Goal: Task Accomplishment & Management: Complete application form

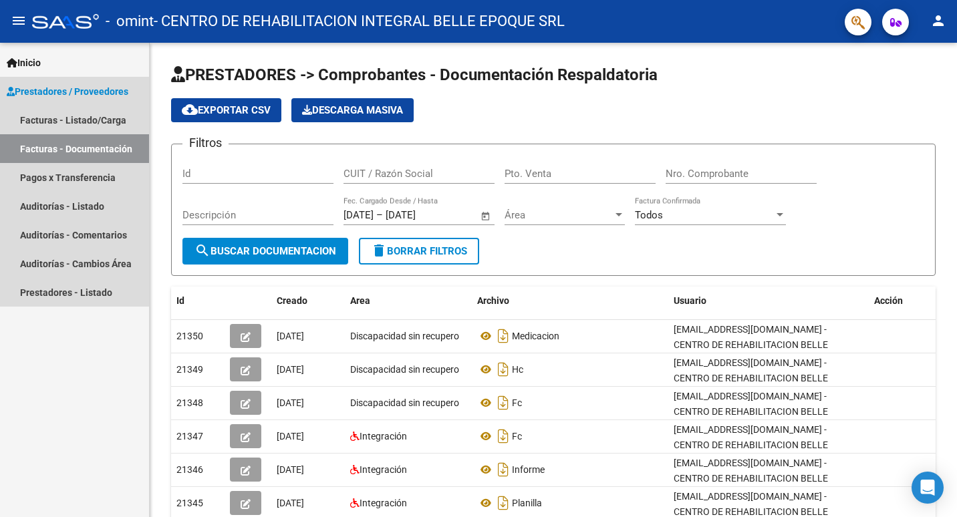
click at [94, 148] on link "Facturas - Documentación" at bounding box center [74, 148] width 149 height 29
click at [92, 122] on link "Facturas - Listado/Carga" at bounding box center [74, 120] width 149 height 29
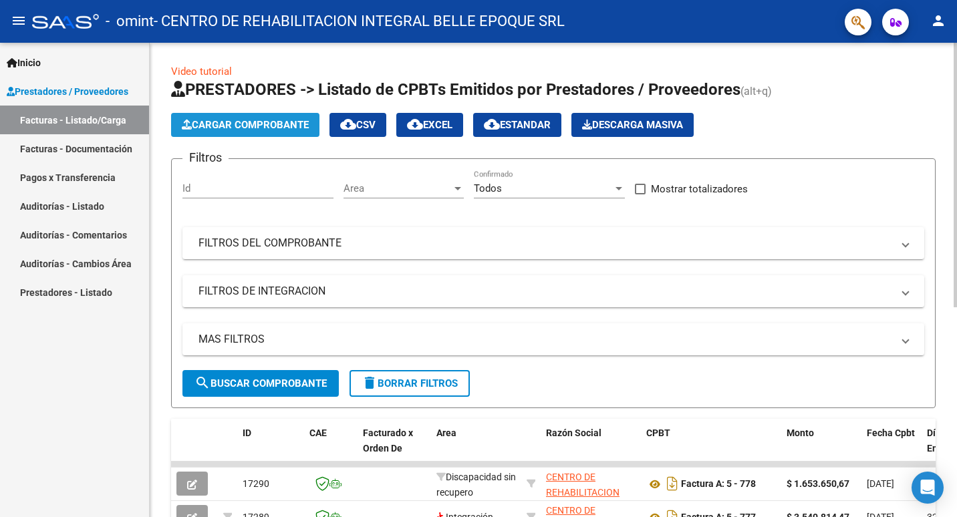
click at [237, 134] on button "Cargar Comprobante" at bounding box center [245, 125] width 148 height 24
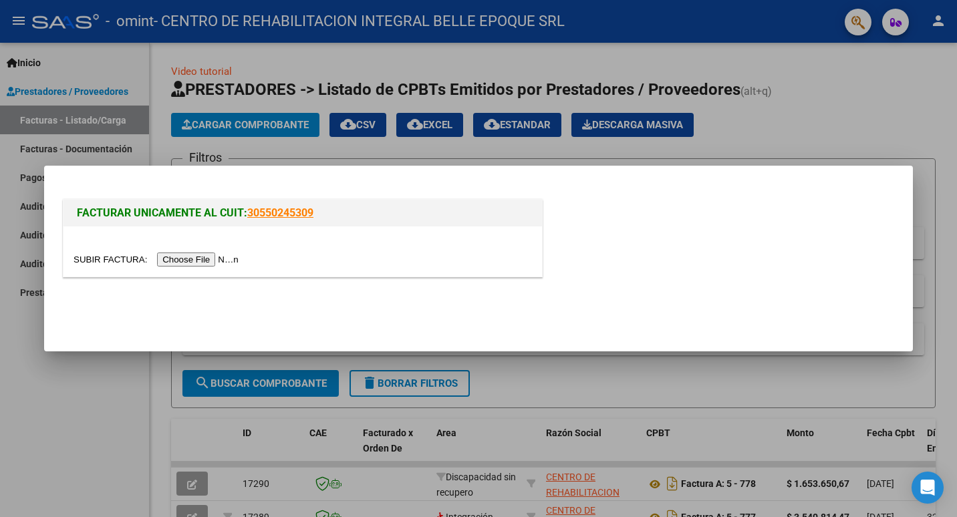
click at [200, 256] on input "file" at bounding box center [157, 260] width 169 height 14
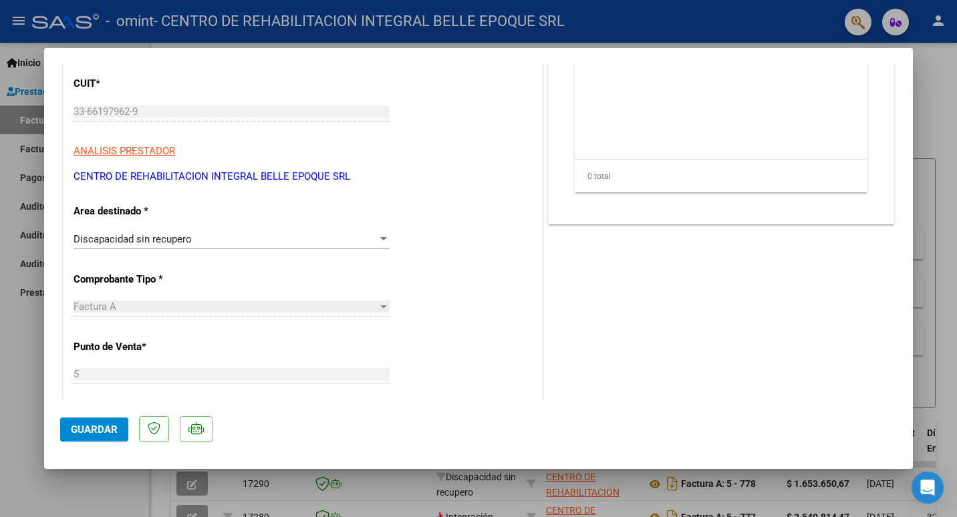
scroll to position [267, 0]
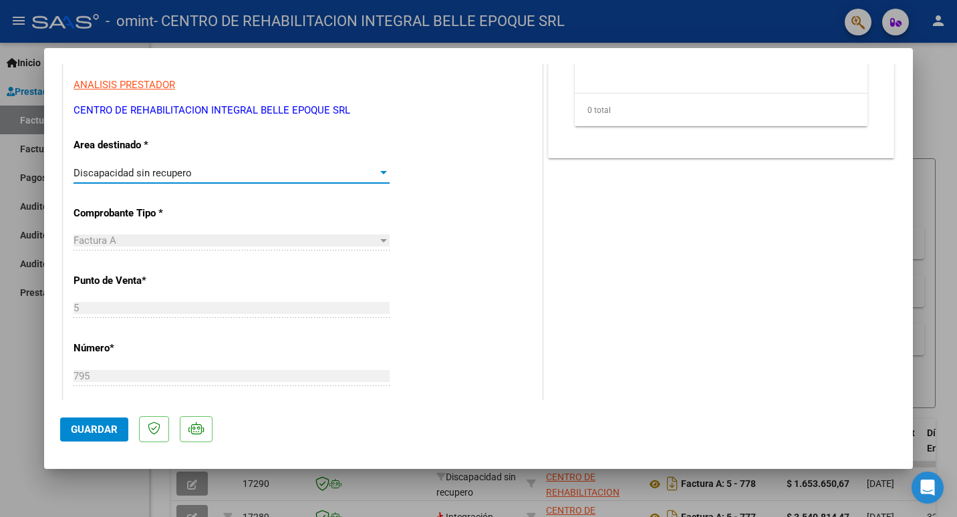
click at [206, 174] on div "Discapacidad sin recupero" at bounding box center [225, 173] width 304 height 12
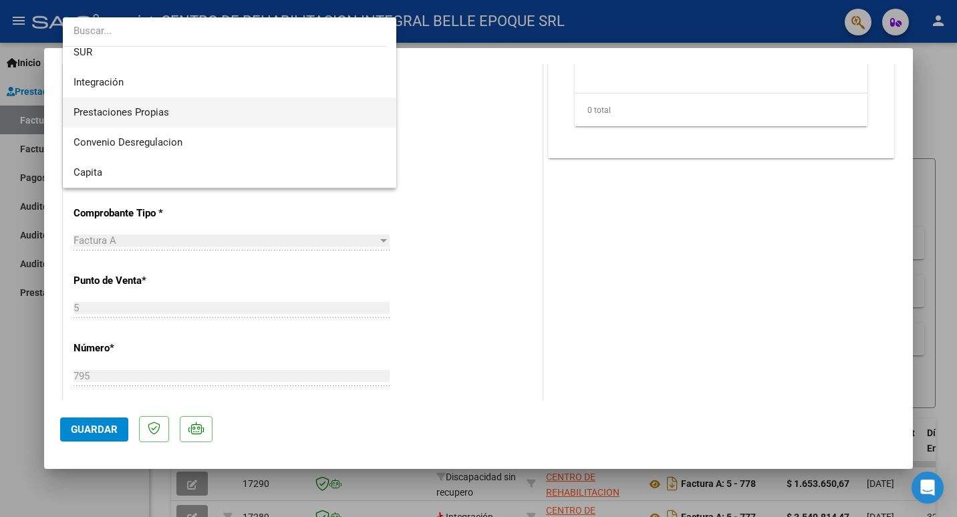
scroll to position [100, 0]
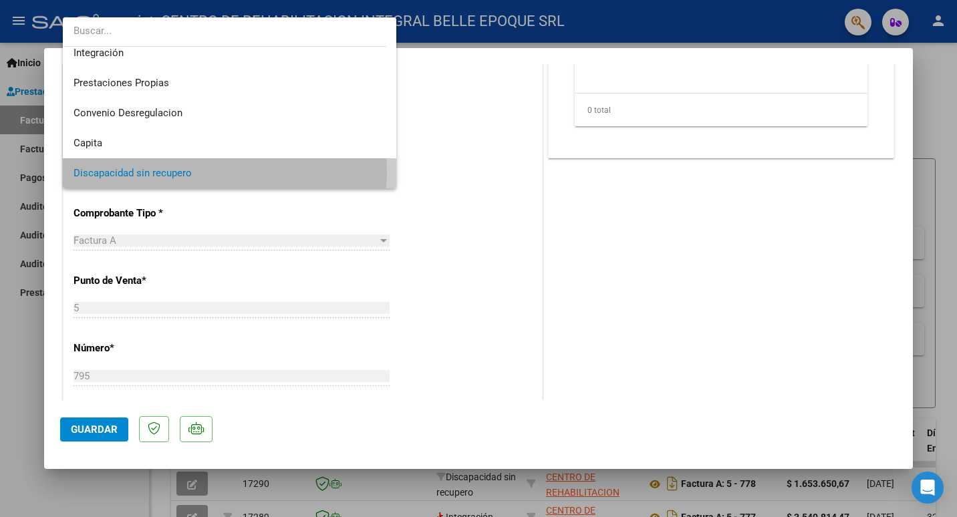
click at [203, 172] on span "Discapacidad sin recupero" at bounding box center [229, 173] width 312 height 30
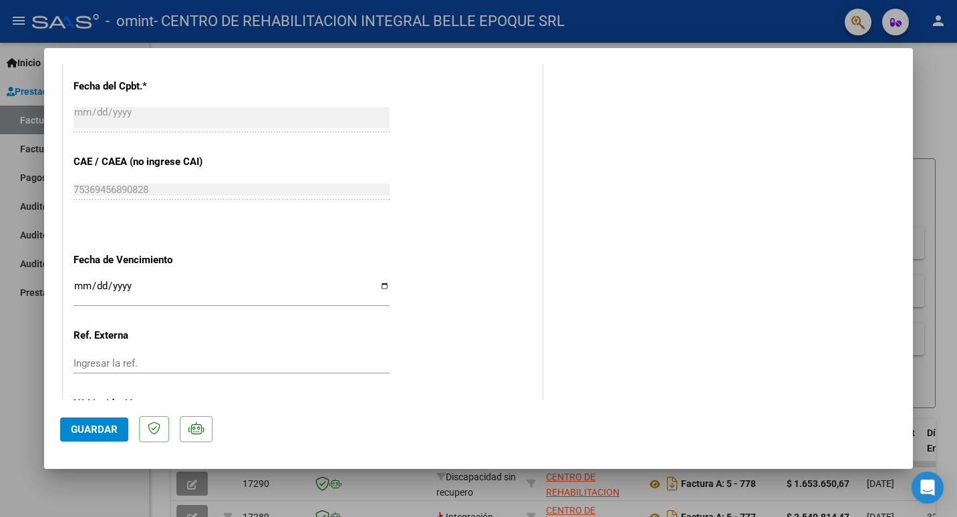
scroll to position [731, 0]
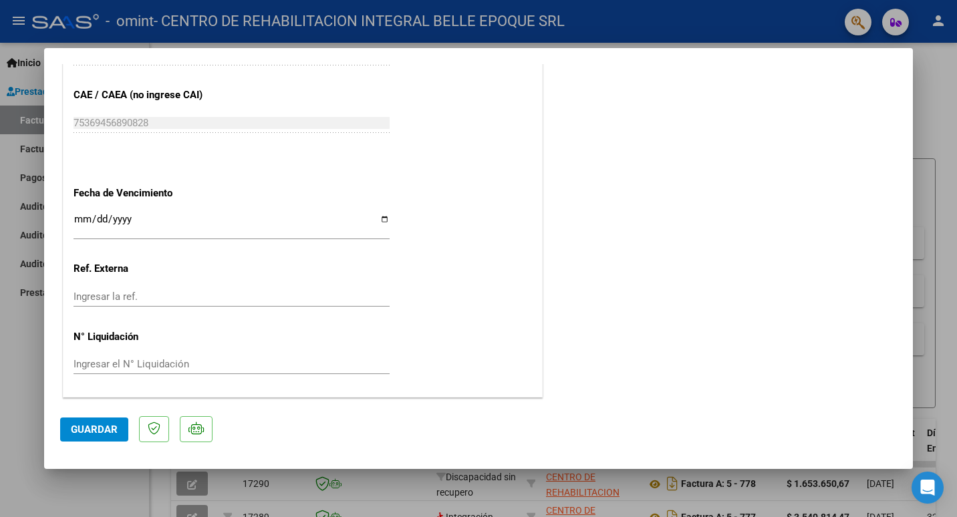
click at [100, 422] on button "Guardar" at bounding box center [94, 430] width 68 height 24
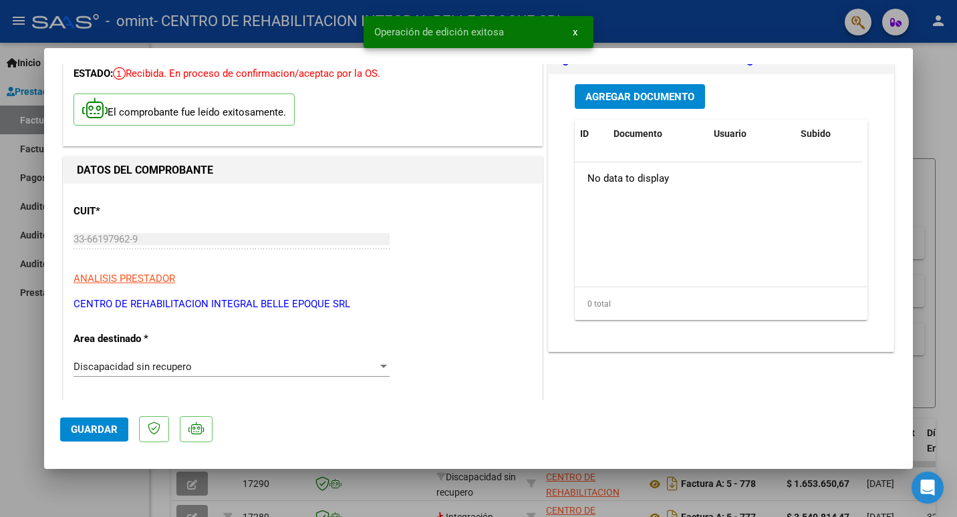
scroll to position [0, 0]
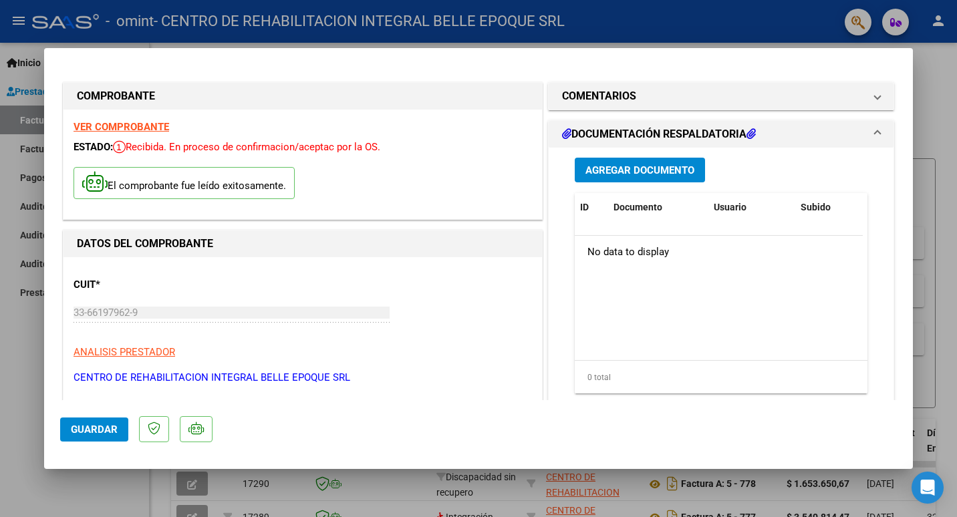
click at [616, 179] on button "Agregar Documento" at bounding box center [640, 170] width 130 height 25
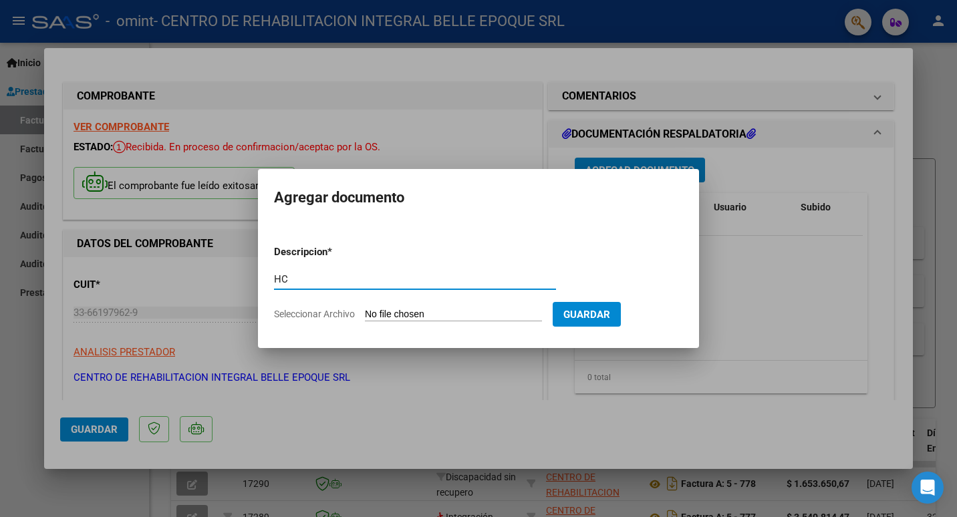
type input "HC"
click at [431, 309] on input "Seleccionar Archivo" at bounding box center [453, 315] width 177 height 13
type input "C:\fakepath\hc-124_01082025-31082025.pdf"
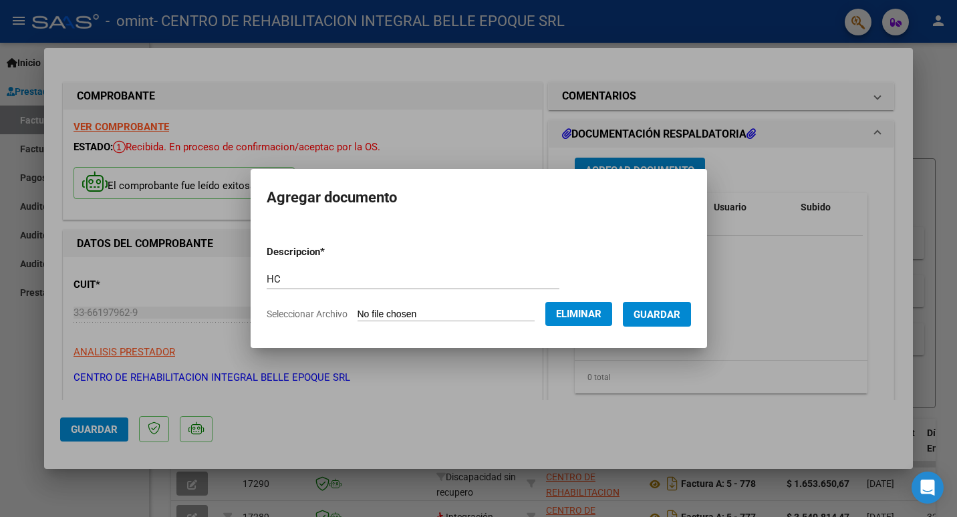
click at [675, 319] on span "Guardar" at bounding box center [656, 315] width 47 height 12
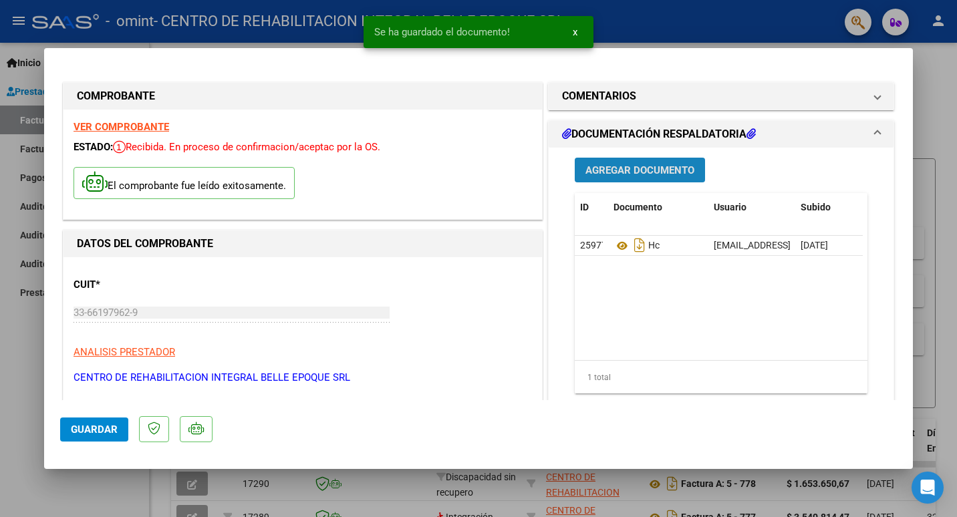
click at [636, 162] on button "Agregar Documento" at bounding box center [640, 170] width 130 height 25
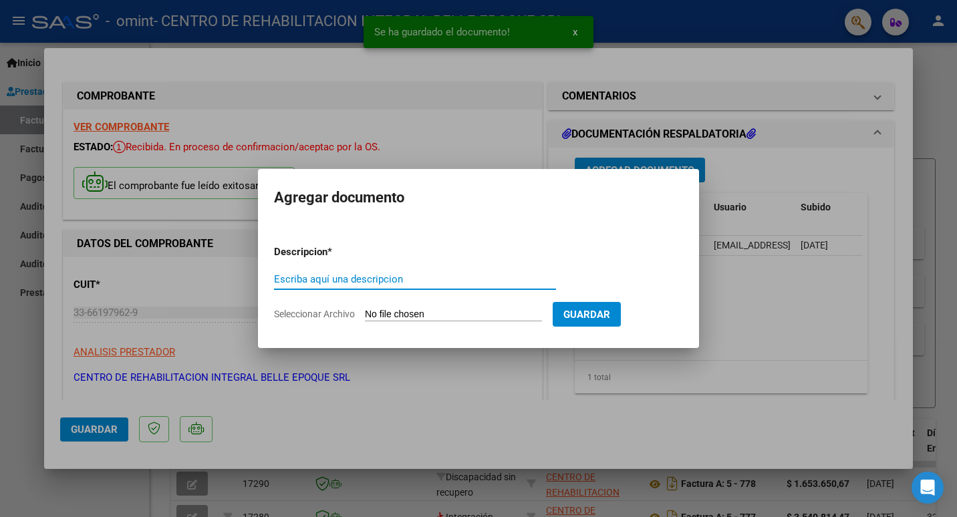
click at [373, 281] on input "Escriba aquí una descripcion" at bounding box center [415, 279] width 282 height 12
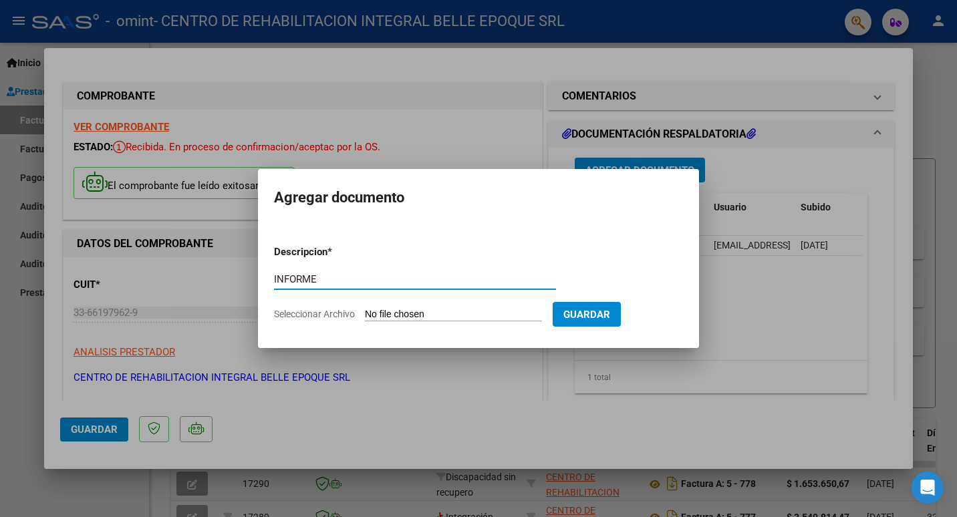
type input "INFORME"
click at [393, 317] on input "Seleccionar Archivo" at bounding box center [453, 315] width 177 height 13
type input "C:\fakepath\Informe Evolutivo.docx"
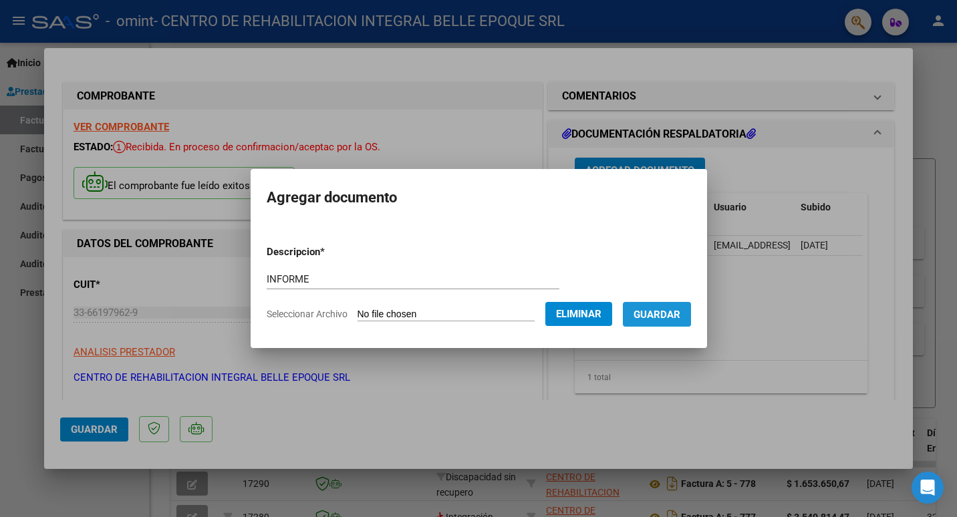
click at [665, 312] on span "Guardar" at bounding box center [656, 315] width 47 height 12
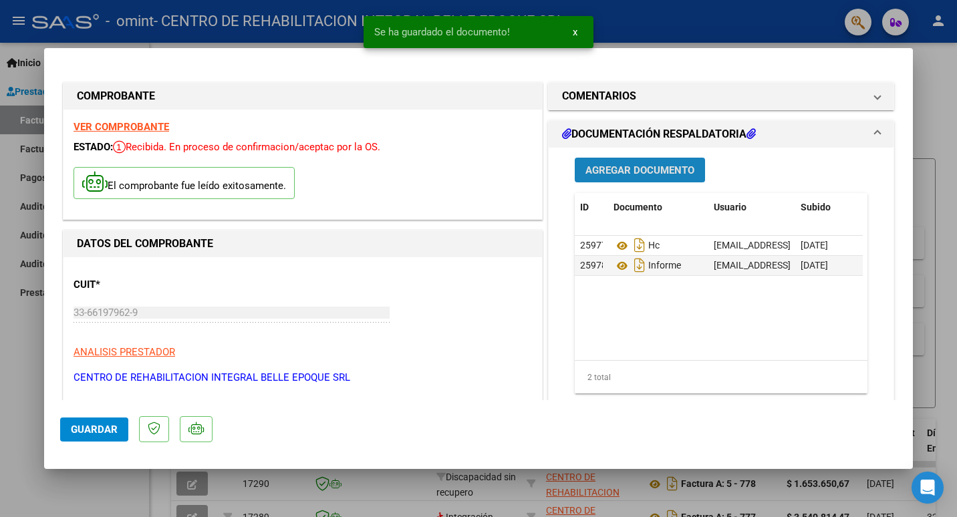
click at [623, 166] on span "Agregar Documento" at bounding box center [639, 170] width 109 height 12
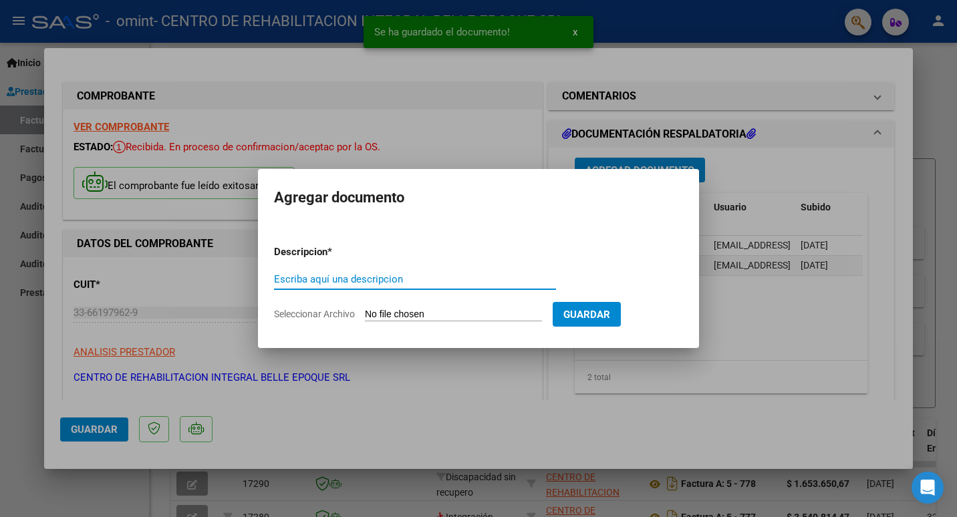
click at [361, 279] on input "Escriba aquí una descripcion" at bounding box center [415, 279] width 282 height 12
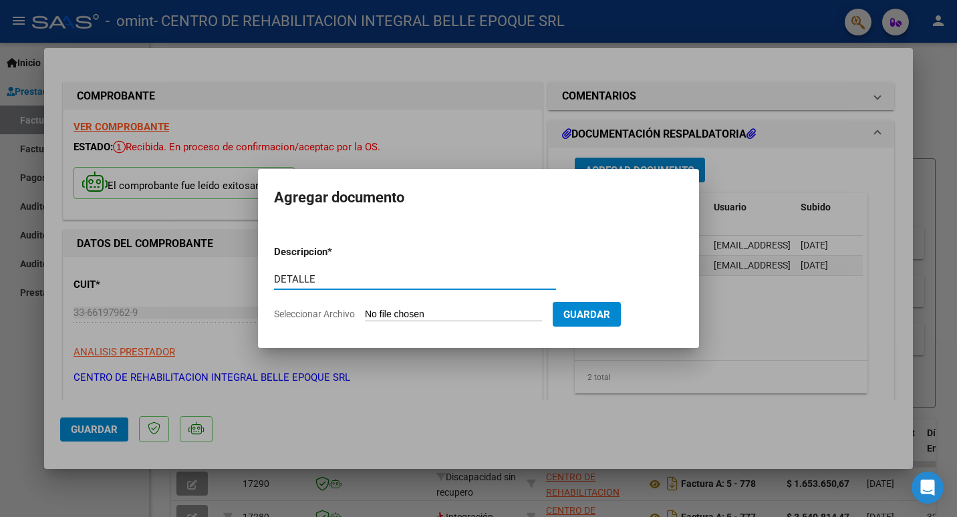
type input "DETALLE"
click at [377, 309] on input "Seleccionar Archivo" at bounding box center [453, 315] width 177 height 13
type input "C:\fakepath\DETALLE [PERSON_NAME] II.xlsx"
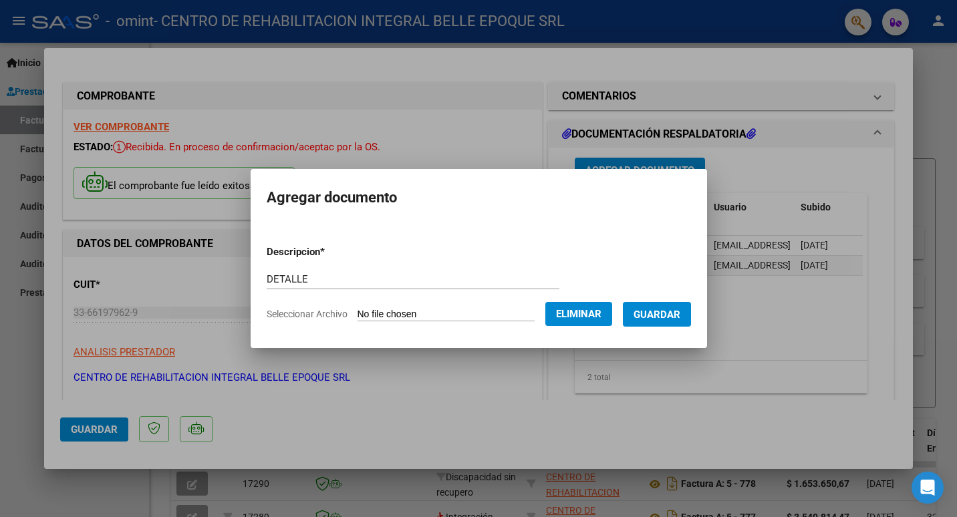
click at [673, 310] on span "Guardar" at bounding box center [656, 315] width 47 height 12
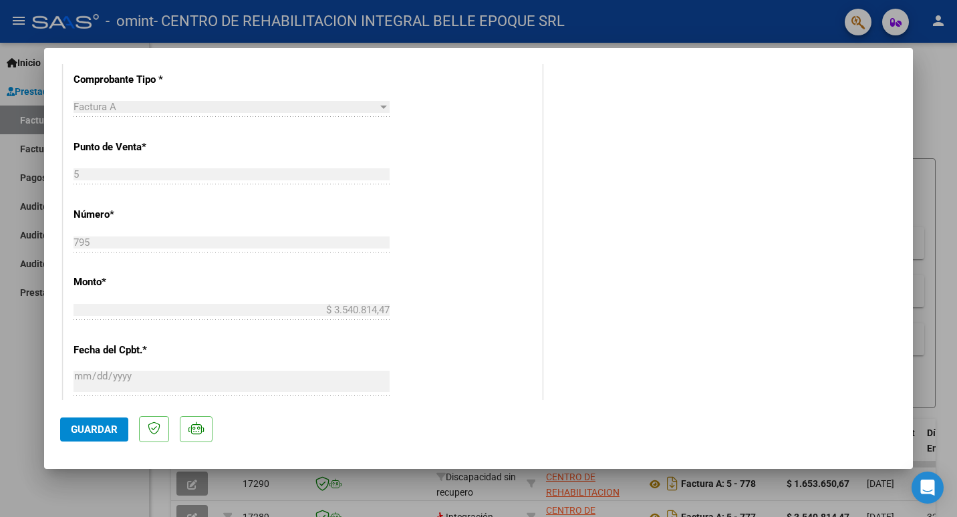
scroll to position [731, 0]
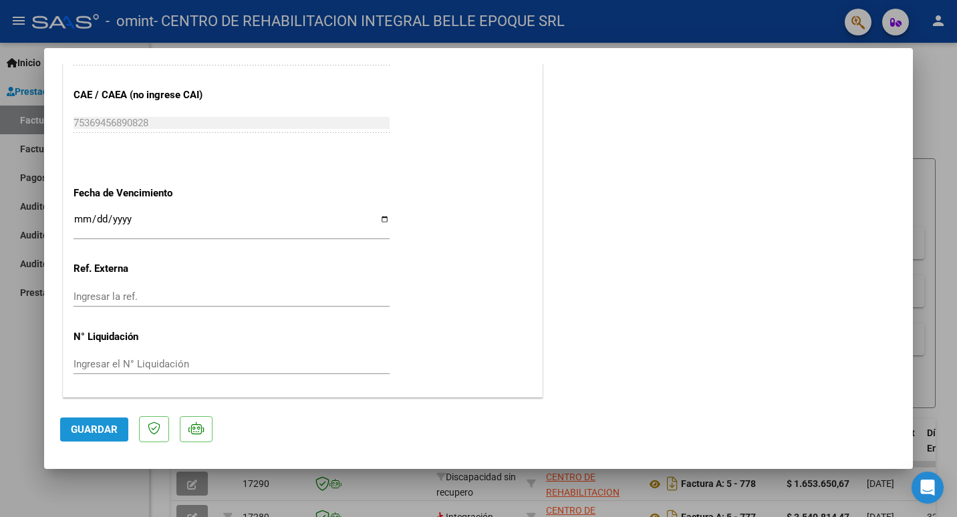
click at [108, 432] on span "Guardar" at bounding box center [94, 430] width 47 height 12
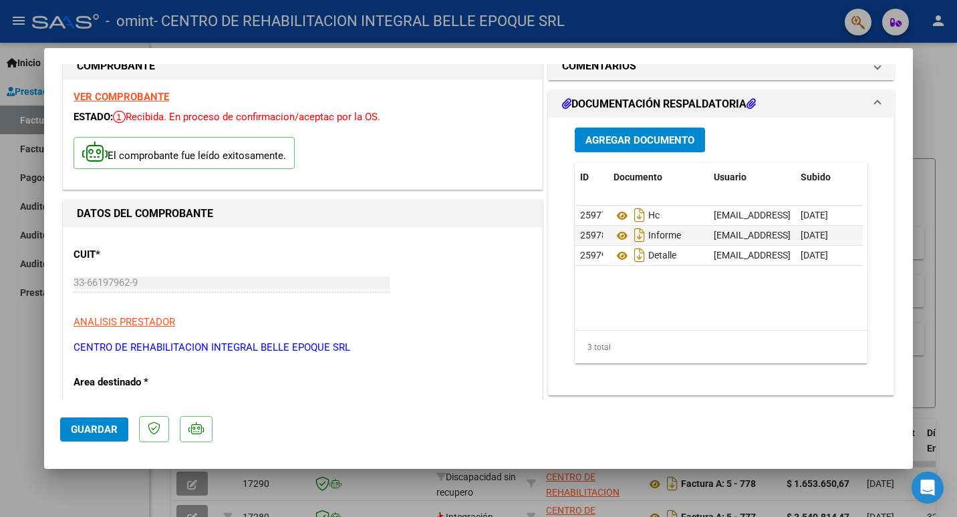
scroll to position [0, 0]
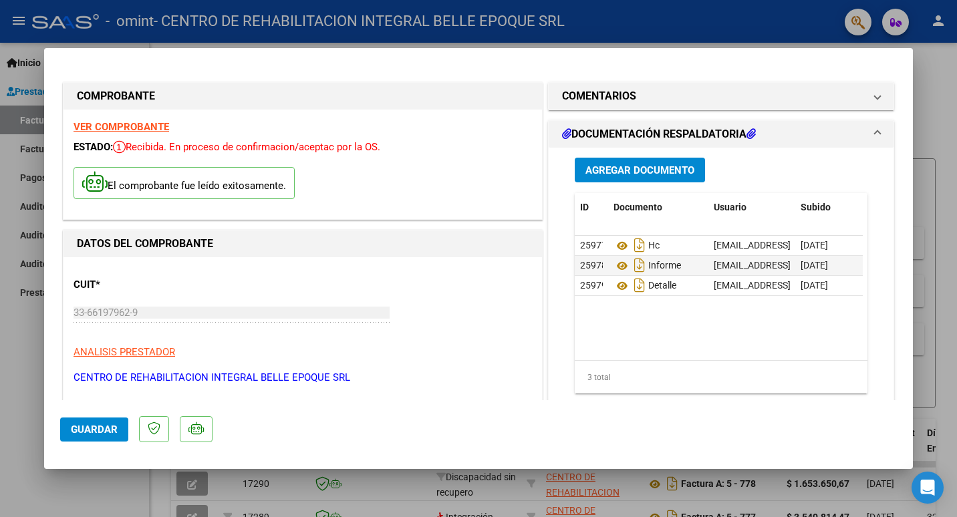
click at [933, 128] on div at bounding box center [478, 258] width 957 height 517
type input "$ 0,00"
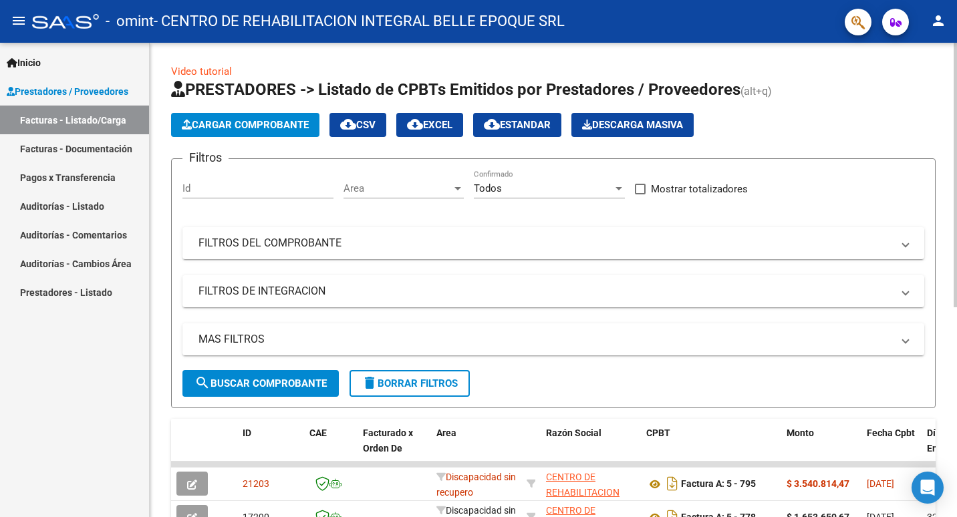
scroll to position [67, 0]
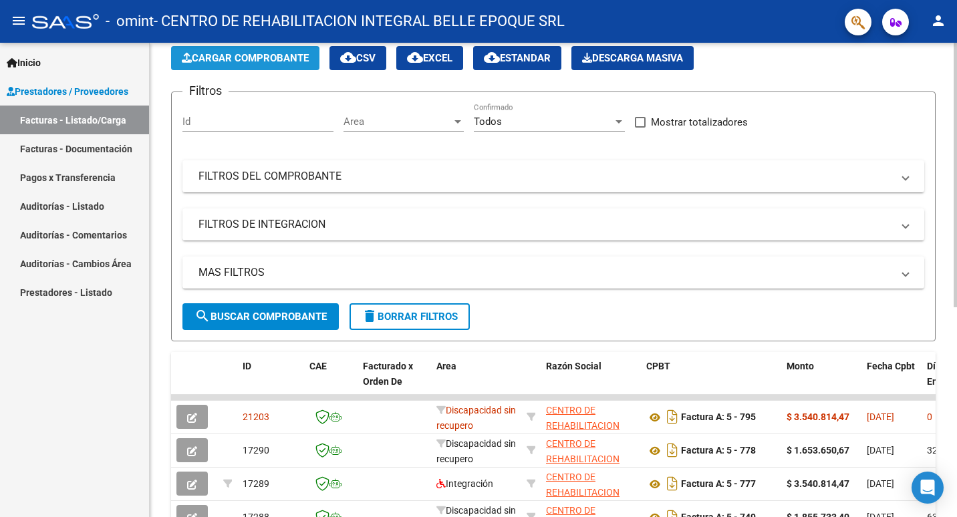
click at [242, 63] on span "Cargar Comprobante" at bounding box center [245, 58] width 127 height 12
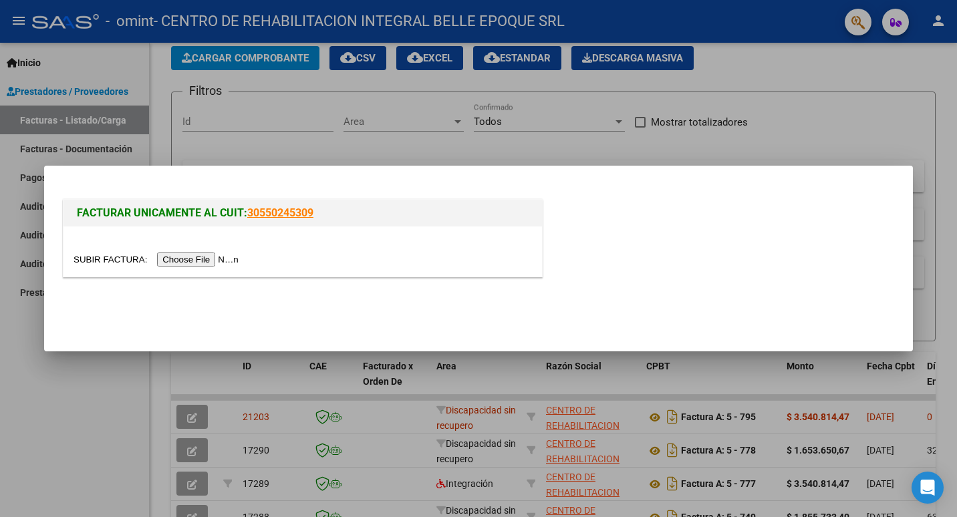
click at [199, 258] on input "file" at bounding box center [157, 260] width 169 height 14
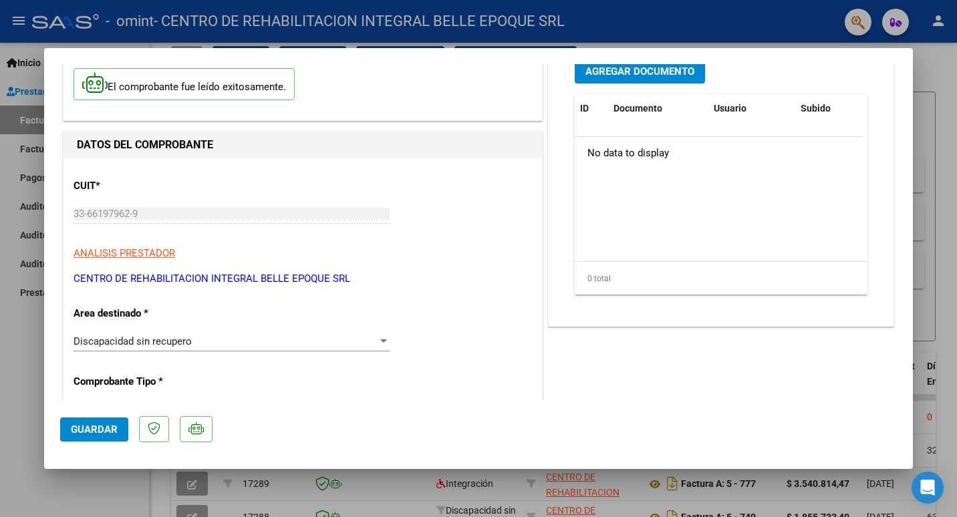
scroll to position [130, 0]
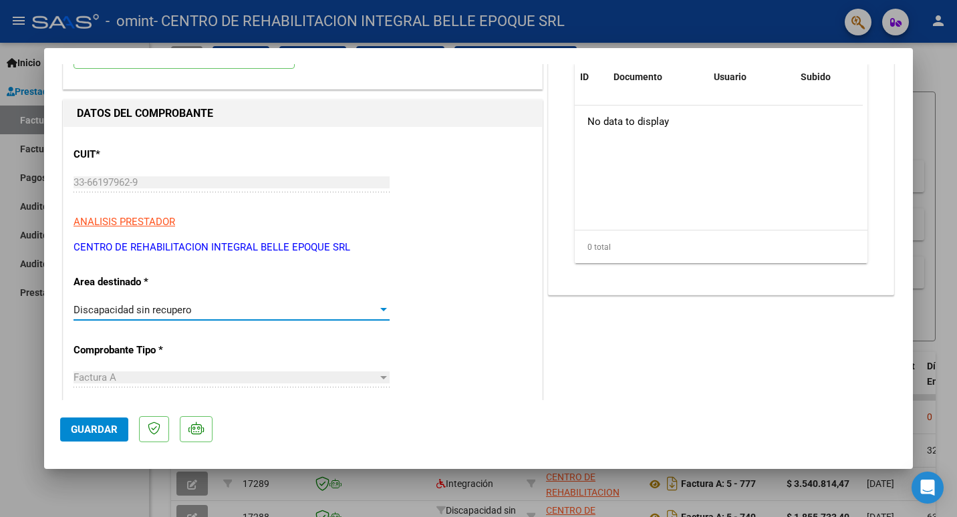
click at [200, 314] on div "Discapacidad sin recupero" at bounding box center [225, 310] width 304 height 12
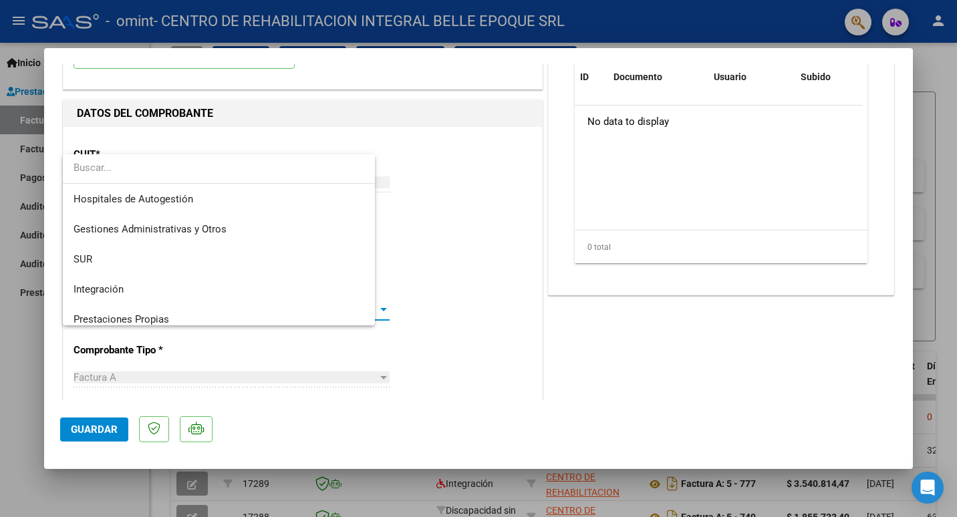
scroll to position [100, 0]
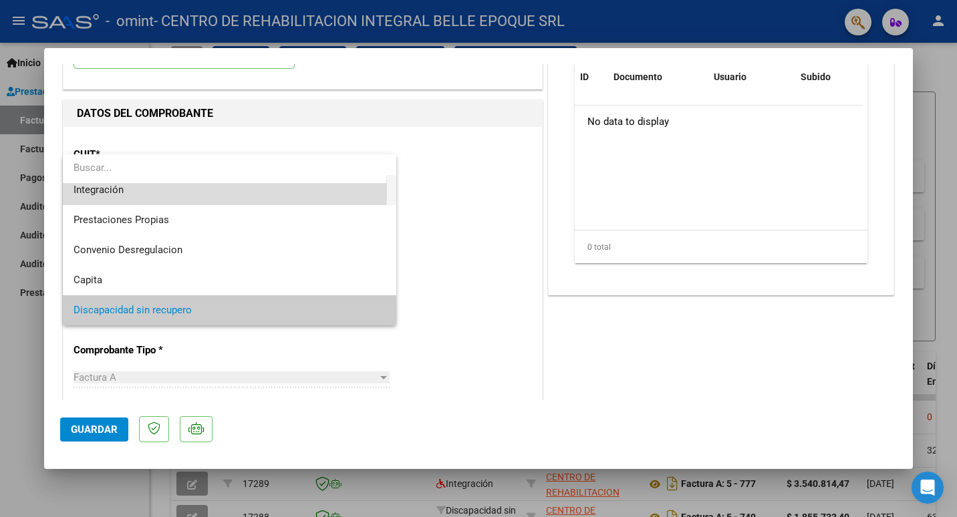
click at [144, 192] on span "Integración" at bounding box center [229, 190] width 312 height 30
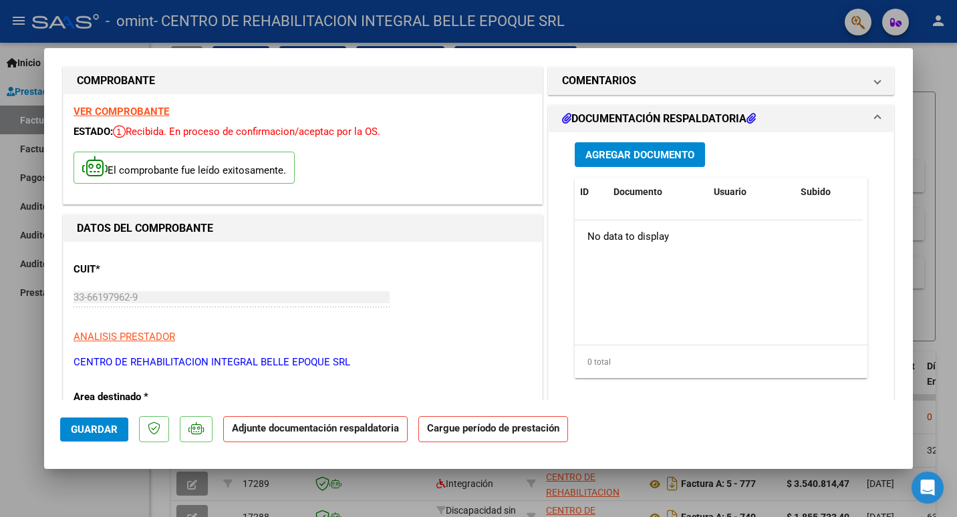
scroll to position [0, 0]
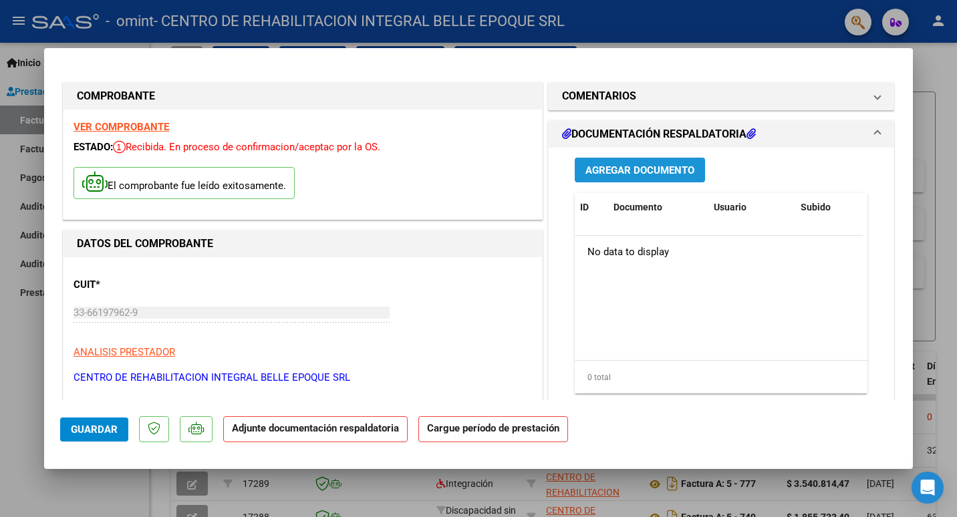
click at [618, 166] on span "Agregar Documento" at bounding box center [639, 170] width 109 height 12
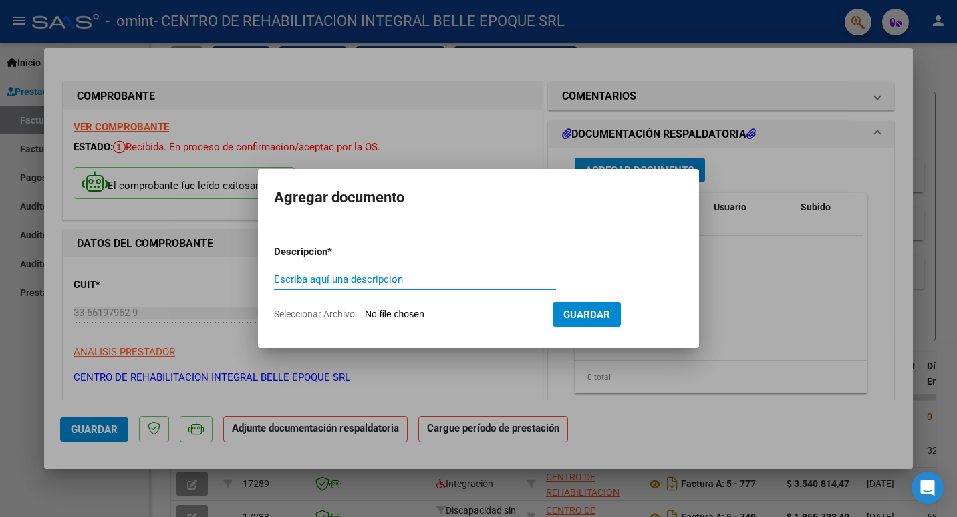
click at [405, 279] on input "Escriba aquí una descripcion" at bounding box center [415, 279] width 282 height 12
type input "HC"
click at [424, 315] on input "Seleccionar Archivo" at bounding box center [453, 315] width 177 height 13
type input "C:\fakepath\hc-124_01082025-31082025.pdf"
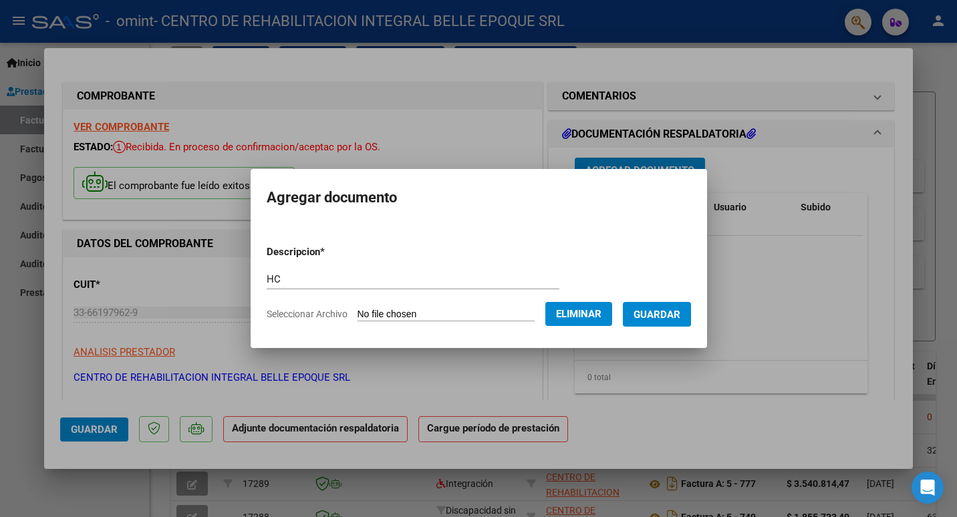
click at [679, 314] on span "Guardar" at bounding box center [656, 315] width 47 height 12
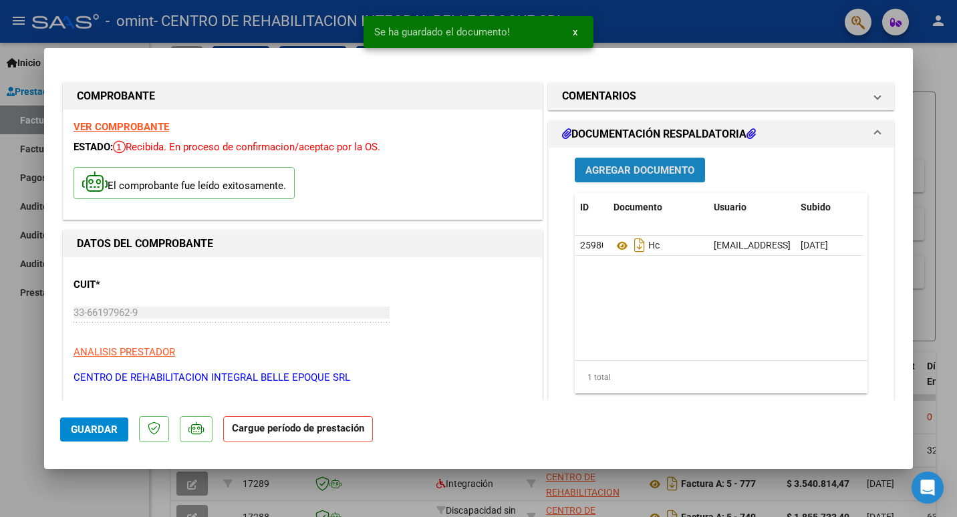
click at [601, 169] on span "Agregar Documento" at bounding box center [639, 170] width 109 height 12
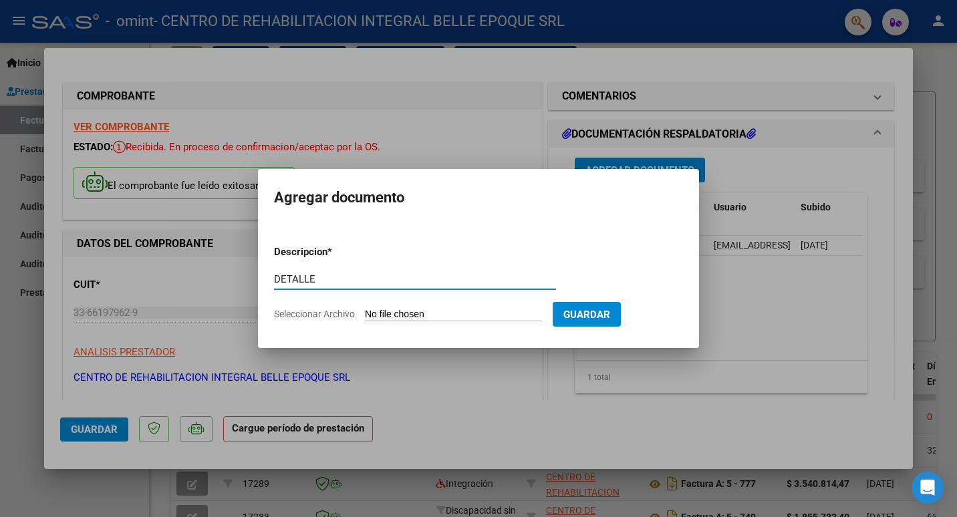
type input "DETALLE"
click at [420, 310] on input "Seleccionar Archivo" at bounding box center [453, 315] width 177 height 13
type input "C:\fakepath\DETALLE DE MEDICAMENTOS II.xlsx"
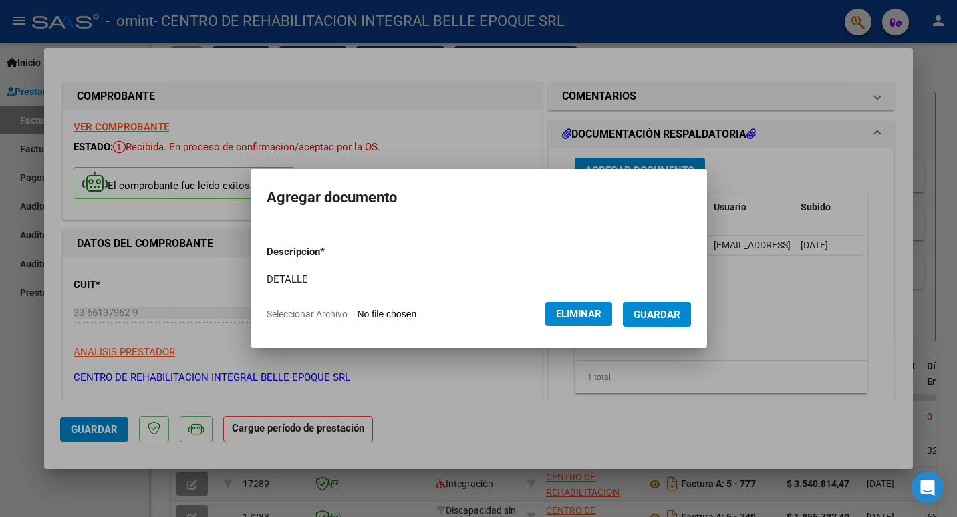
click at [661, 323] on button "Guardar" at bounding box center [657, 314] width 68 height 25
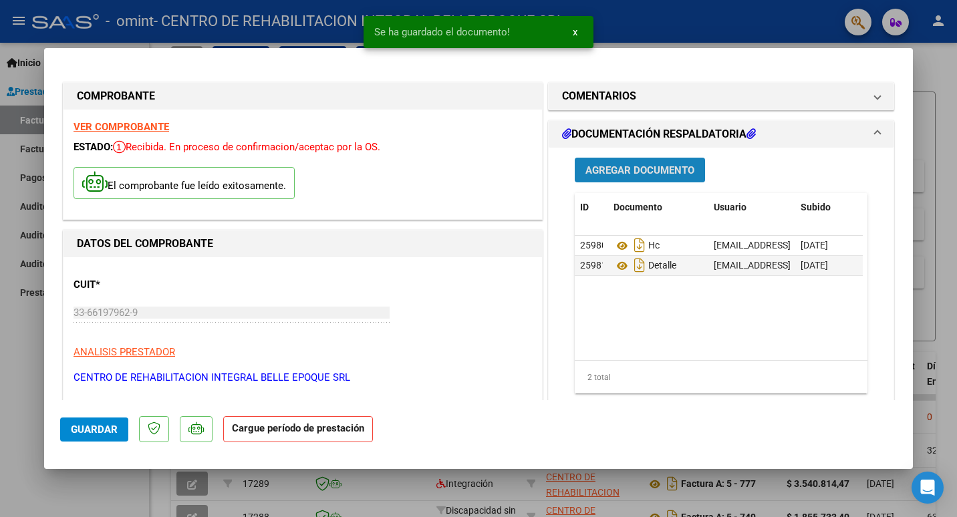
click at [603, 178] on button "Agregar Documento" at bounding box center [640, 170] width 130 height 25
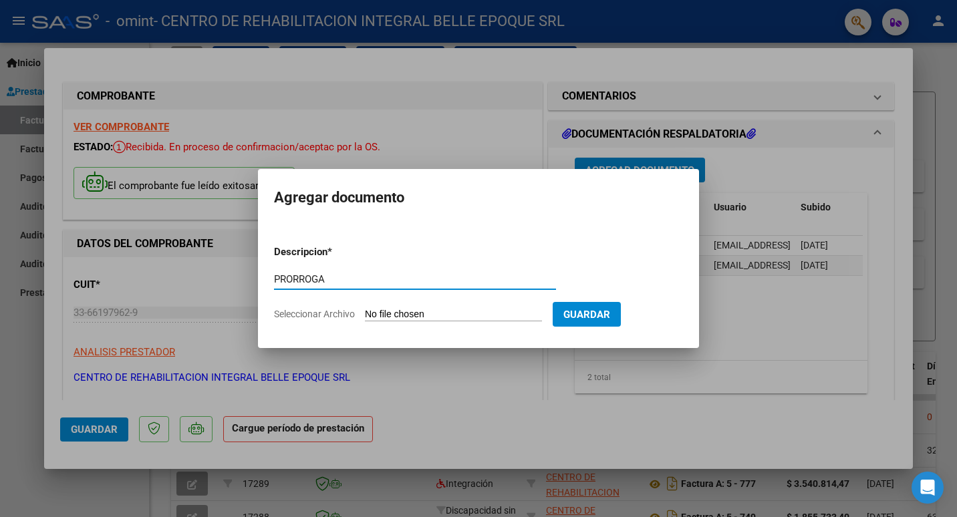
type input "PRORROGA"
click at [425, 309] on input "Seleccionar Archivo" at bounding box center [453, 315] width 177 height 13
type input "C:\fakepath\HEGUI 2025.docx"
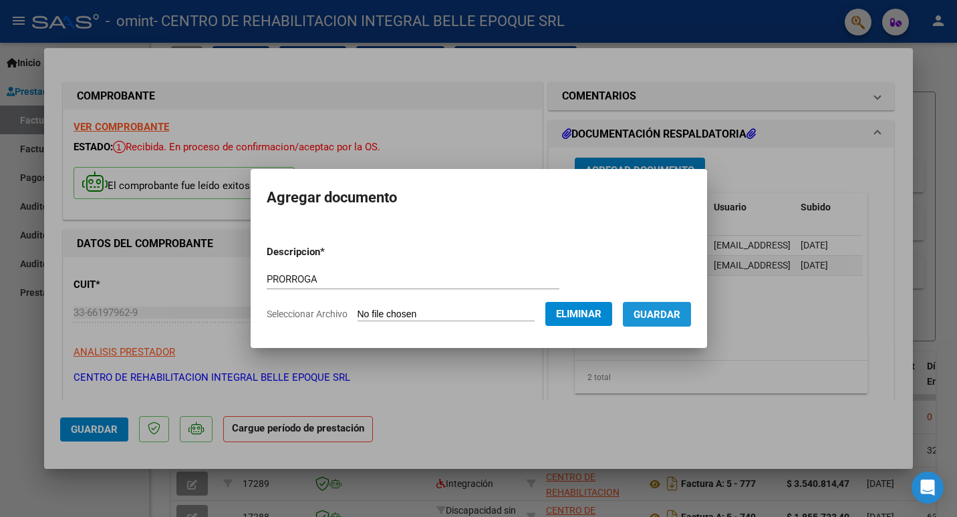
click at [671, 316] on span "Guardar" at bounding box center [656, 315] width 47 height 12
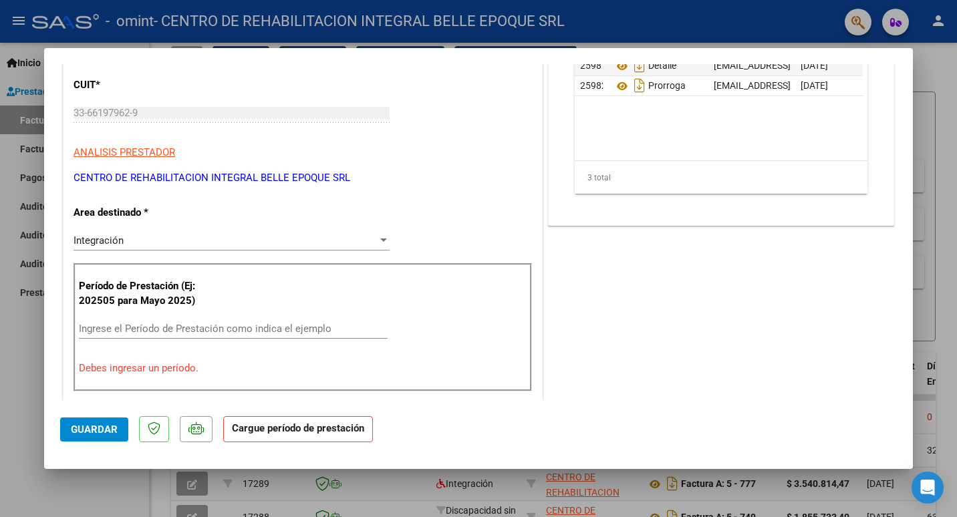
scroll to position [200, 0]
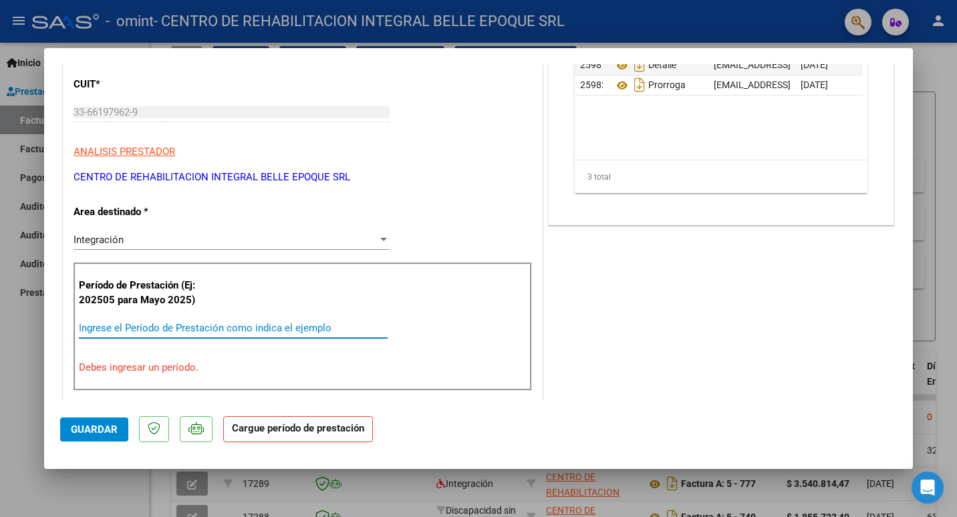
click at [139, 327] on input "Ingrese el Período de Prestación como indica el ejemplo" at bounding box center [233, 328] width 309 height 12
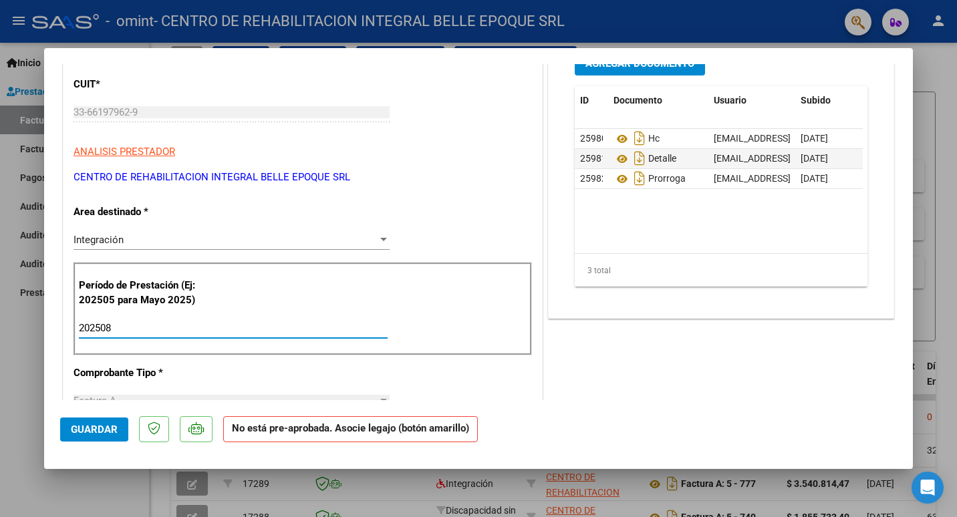
type input "202508"
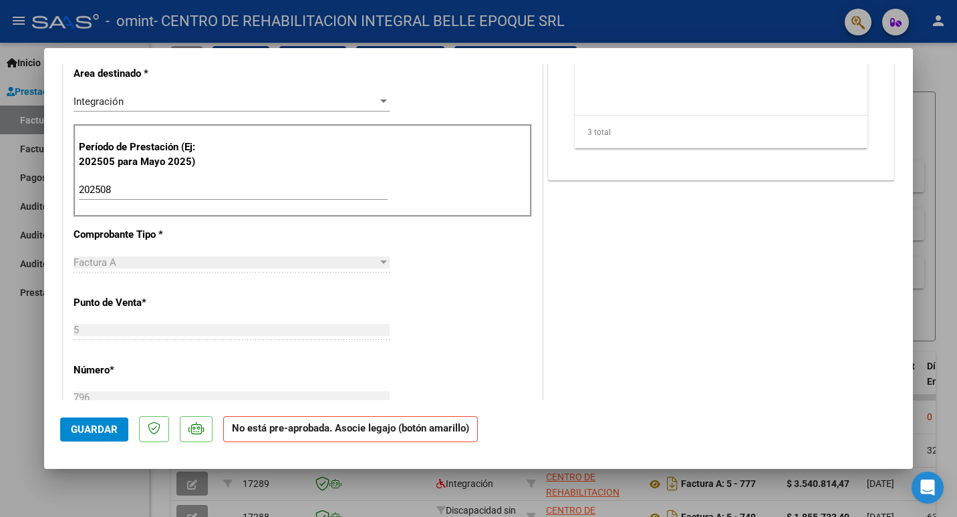
scroll to position [357, 0]
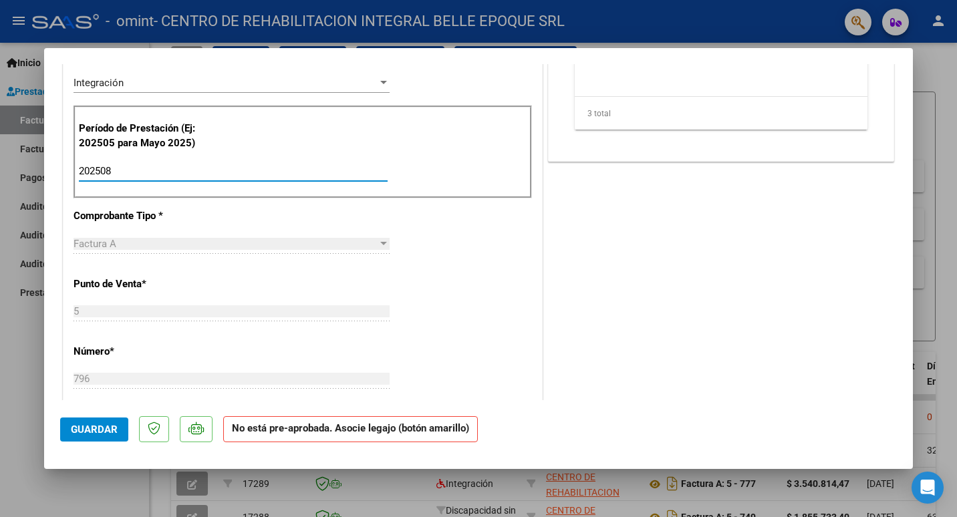
click at [151, 172] on input "202508" at bounding box center [233, 171] width 309 height 12
click at [74, 437] on button "Guardar" at bounding box center [94, 430] width 68 height 24
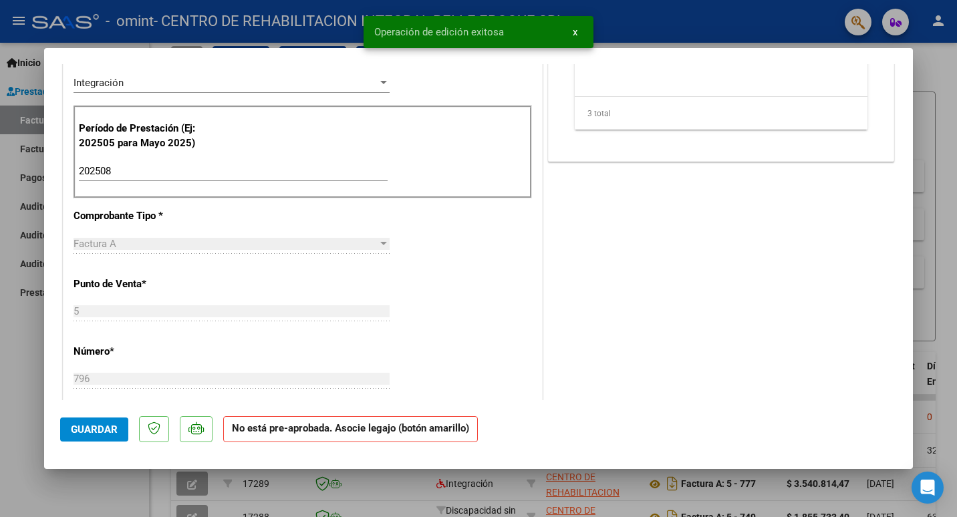
click at [930, 162] on div at bounding box center [478, 258] width 957 height 517
type input "$ 0,00"
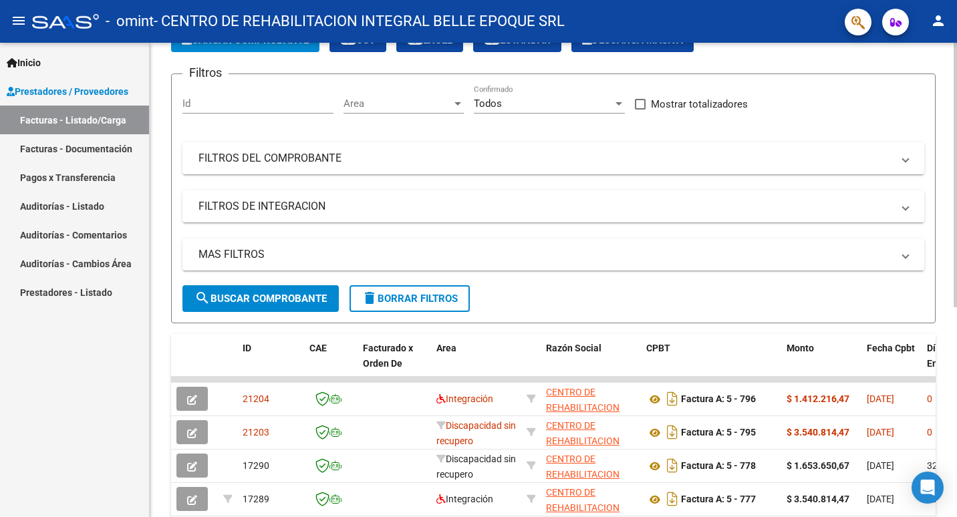
scroll to position [0, 0]
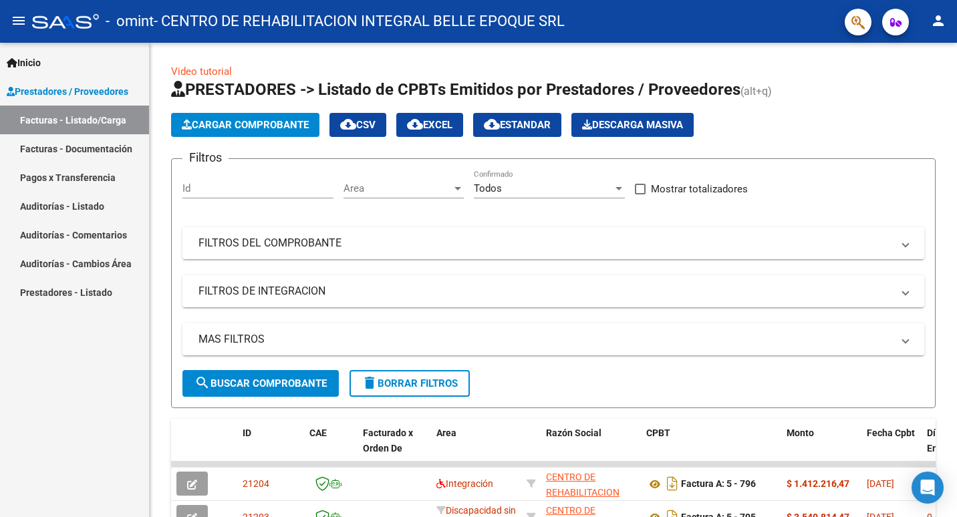
click at [96, 174] on link "Pagos x Transferencia" at bounding box center [74, 177] width 149 height 29
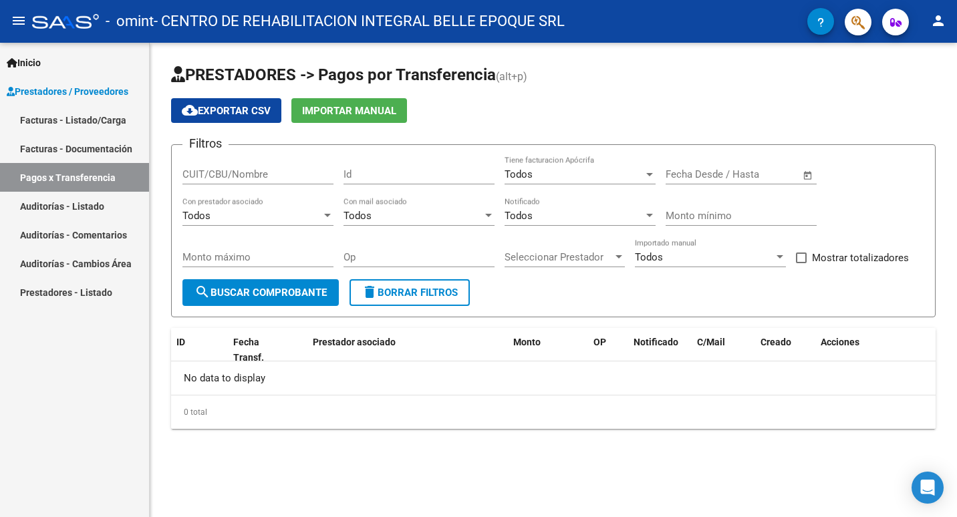
click at [109, 116] on link "Facturas - Listado/Carga" at bounding box center [74, 120] width 149 height 29
